Goal: Task Accomplishment & Management: Manage account settings

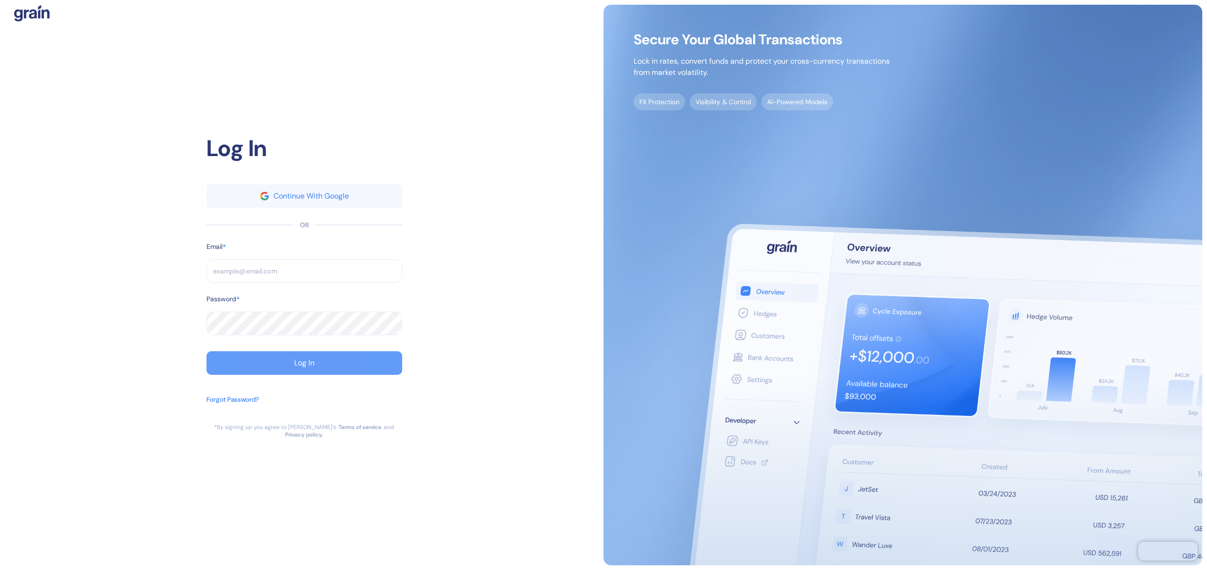
type input "[EMAIL_ADDRESS][DOMAIN_NAME]"
click at [291, 374] on button "Log In" at bounding box center [304, 363] width 196 height 24
